Goal: Find specific page/section: Find specific page/section

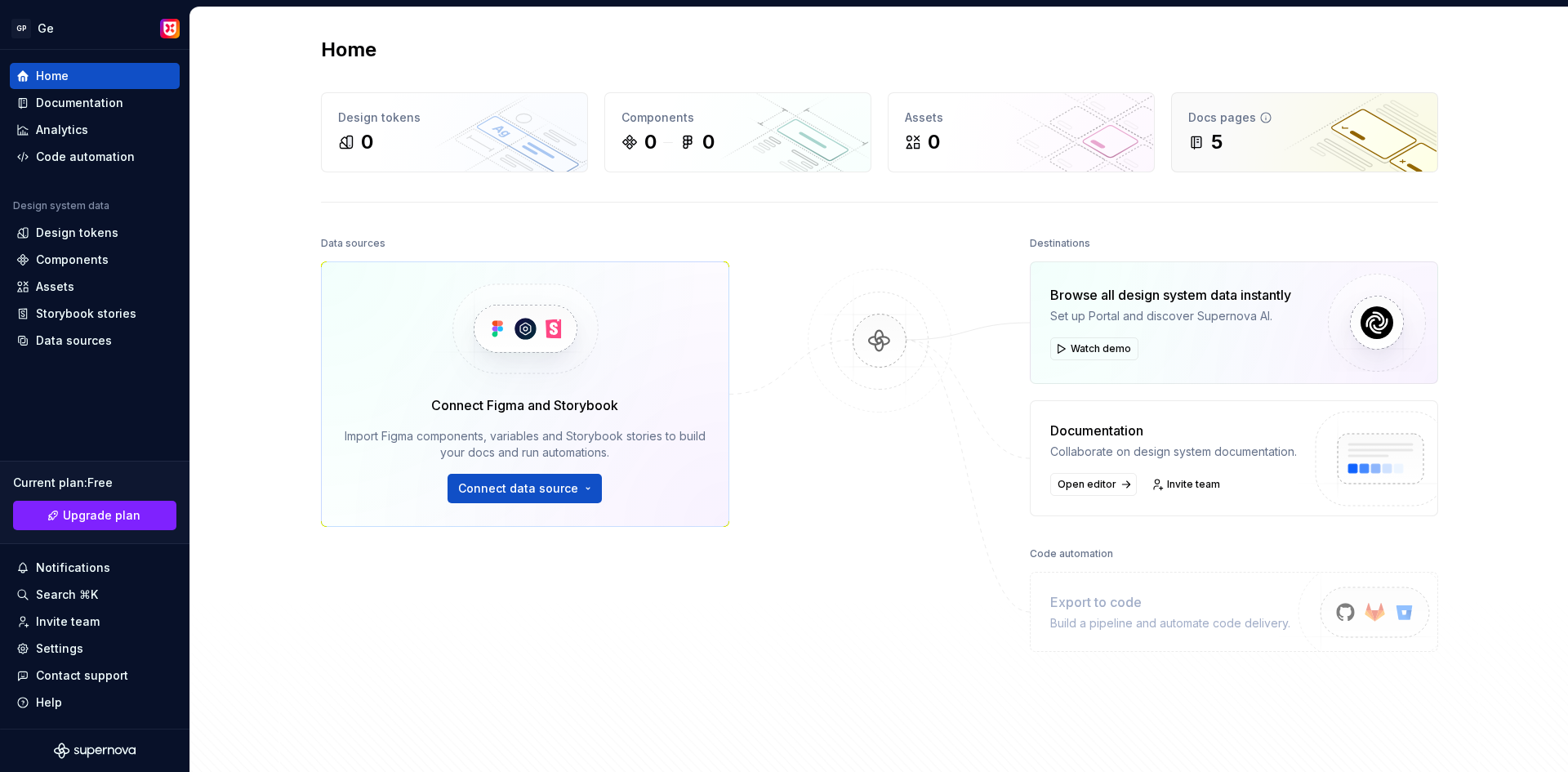
click at [1231, 135] on div "5" at bounding box center [1305, 142] width 233 height 26
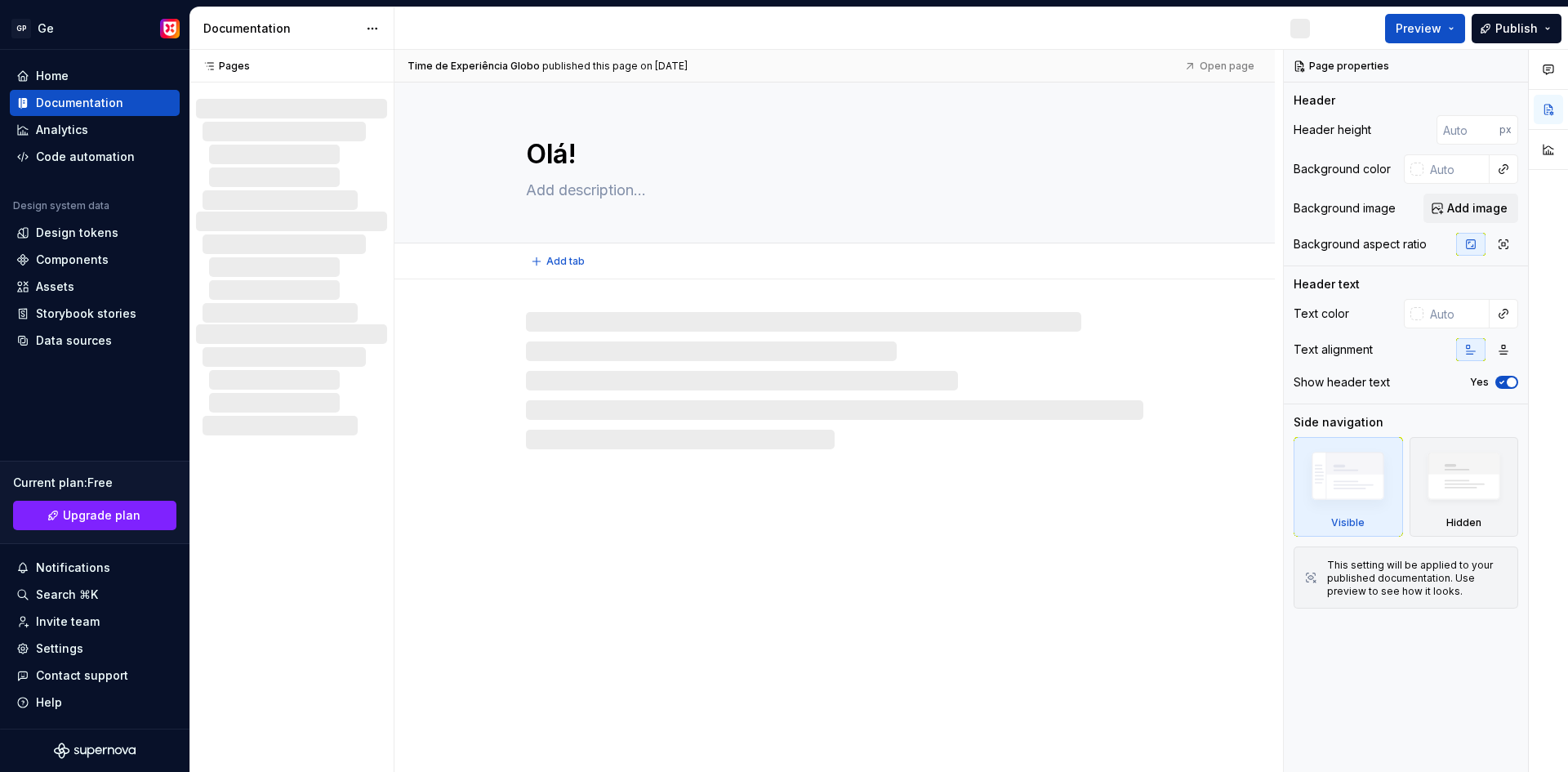
type textarea "*"
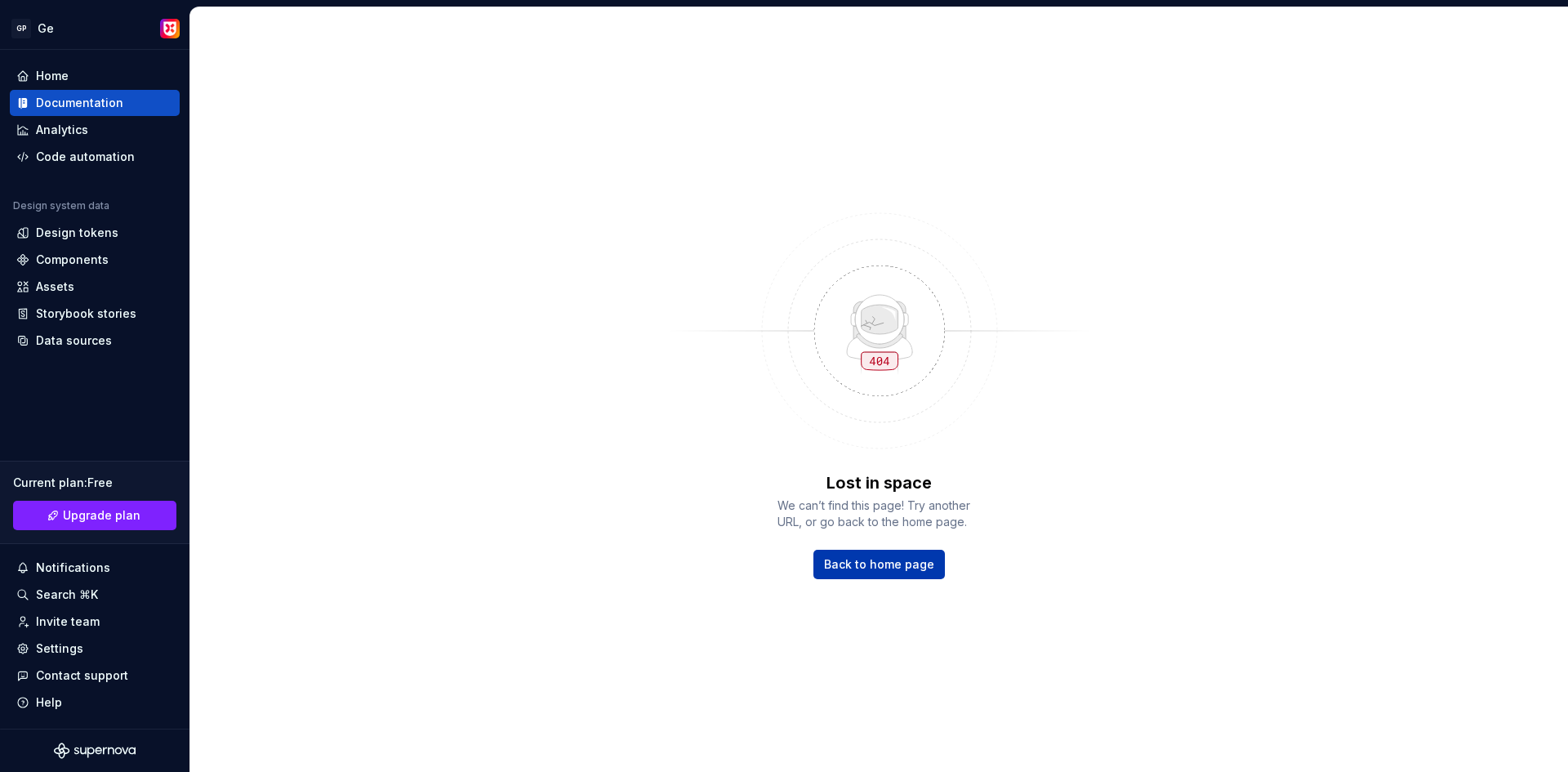
click at [844, 555] on link "Back to home page" at bounding box center [879, 564] width 132 height 30
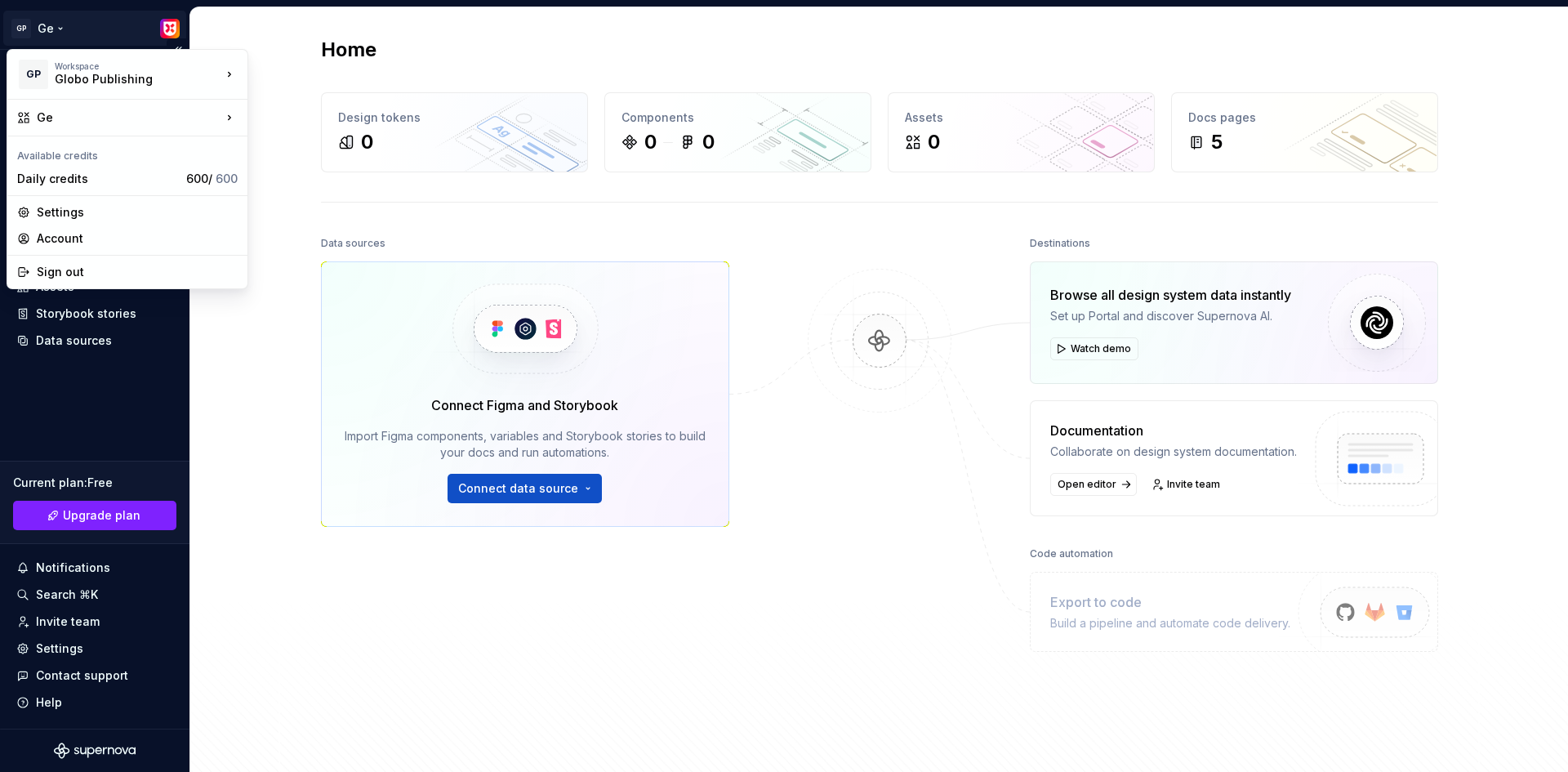
click at [45, 30] on html "GP Ge Home Documentation Analytics Code automation Design system data Design to…" at bounding box center [784, 386] width 1568 height 772
click at [315, 68] on div "Globo Advertising" at bounding box center [328, 70] width 106 height 16
